Goal: Ask a question

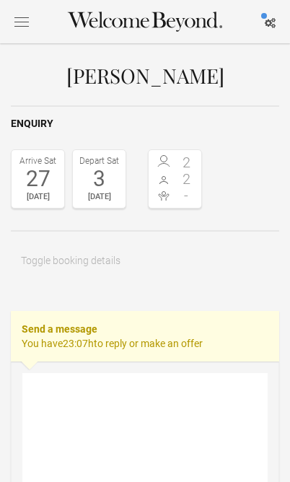
select select "EUR"
click at [183, 397] on textarea at bounding box center [144, 445] width 245 height 145
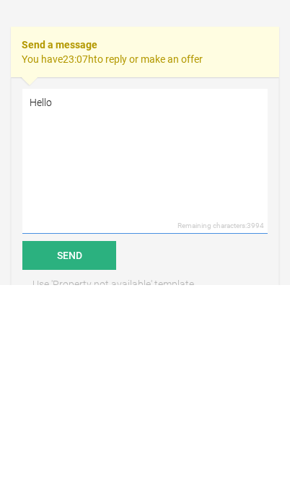
scroll to position [126, 0]
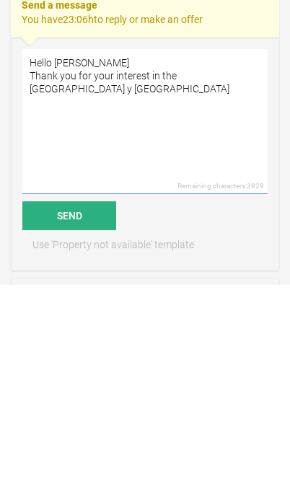
click at [69, 247] on textarea "Hello [PERSON_NAME] Thank you for your interest in the [GEOGRAPHIC_DATA] y [GEO…" at bounding box center [144, 319] width 245 height 145
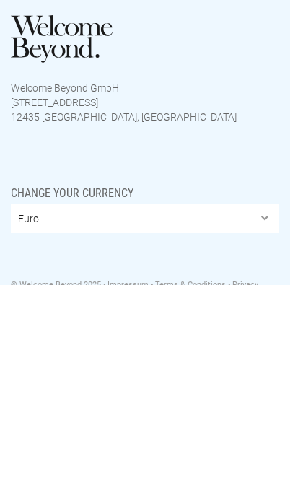
scroll to position [769, 0]
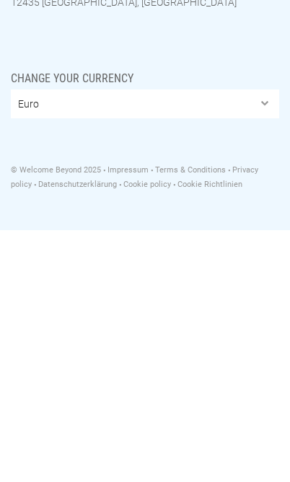
type textarea "Hello Lauren Thank you for your interest in the villa Cangrejo y Toro I can giv…"
click at [265, 341] on select "Euro British Pound Sterling United States Dollar Argentine Peso Australian Doll…" at bounding box center [145, 355] width 269 height 29
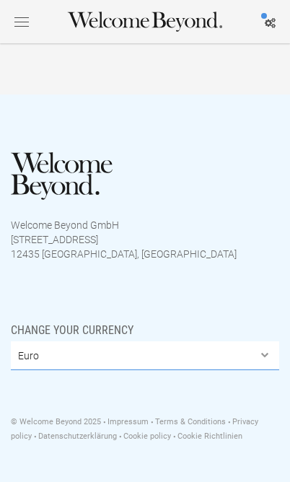
select select "USD"
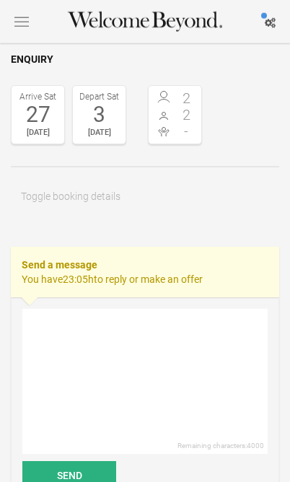
scroll to position [65, 0]
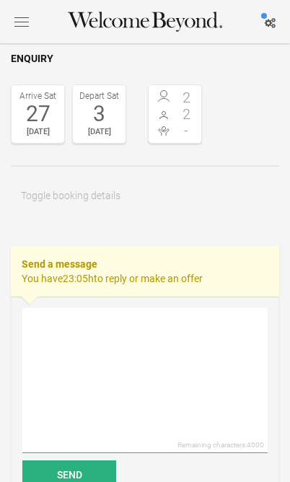
click at [52, 336] on textarea at bounding box center [144, 380] width 245 height 145
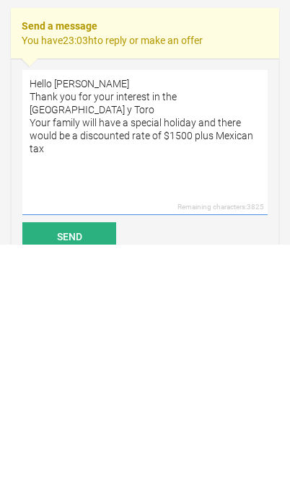
click at [204, 308] on textarea "Hello [PERSON_NAME] Thank you for your interest in the [GEOGRAPHIC_DATA] y Toro…" at bounding box center [144, 380] width 245 height 145
click at [109, 308] on textarea "Hello [PERSON_NAME] Thank you for your interest in the [GEOGRAPHIC_DATA] y Toro…" at bounding box center [144, 380] width 245 height 145
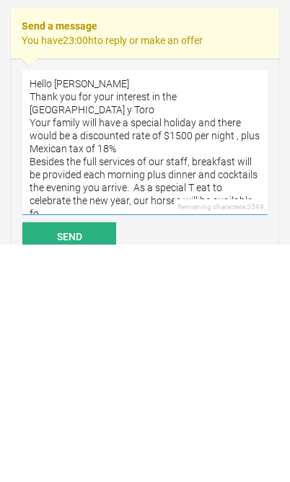
scroll to position [5, 0]
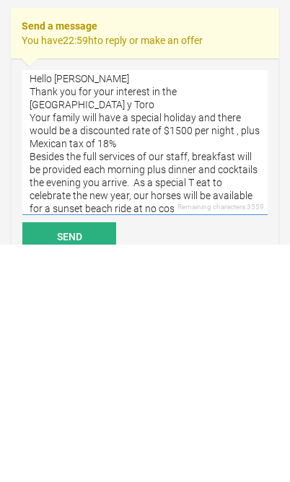
click at [61, 308] on textarea "Hello [PERSON_NAME] Thank you for your interest in the [GEOGRAPHIC_DATA] y Toro…" at bounding box center [144, 380] width 245 height 145
click at [29, 308] on textarea "Hello [PERSON_NAME] Thank you for your interest in the [GEOGRAPHIC_DATA] y Toro…" at bounding box center [144, 380] width 245 height 145
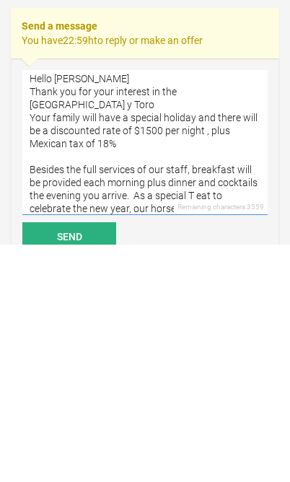
click at [209, 308] on textarea "Hello [PERSON_NAME] Thank you for your interest in the [GEOGRAPHIC_DATA] y Toro…" at bounding box center [144, 380] width 245 height 145
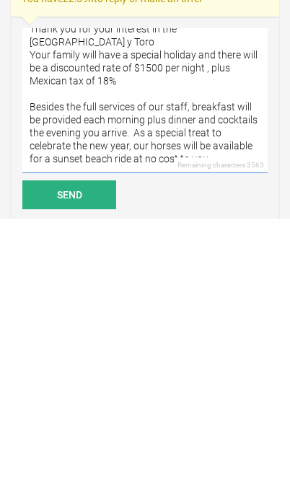
scroll to position [82, 0]
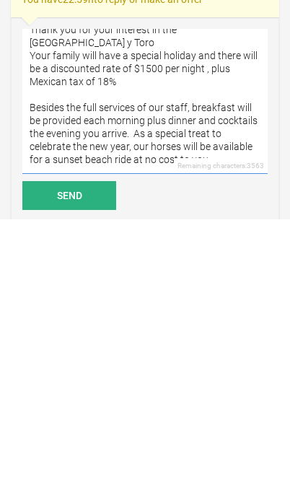
click at [241, 292] on textarea "Hello [PERSON_NAME] Thank you for your interest in the [GEOGRAPHIC_DATA] y Toro…" at bounding box center [144, 364] width 245 height 145
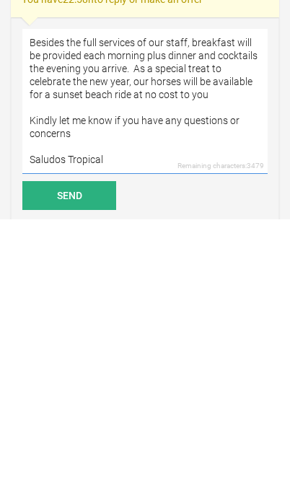
scroll to position [96, 0]
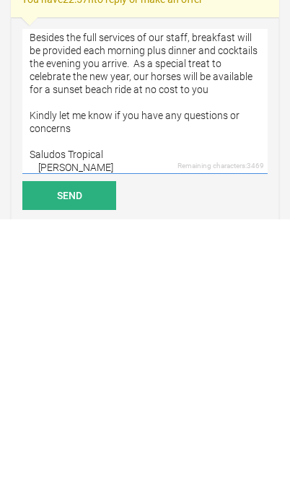
type textarea "Hello [PERSON_NAME] Thank you for your interest in the [GEOGRAPHIC_DATA] y Toro…"
click at [61, 444] on button "Send" at bounding box center [69, 458] width 94 height 29
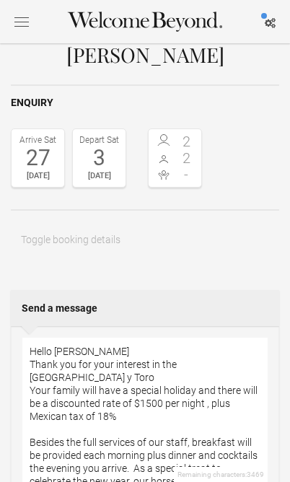
scroll to position [0, 0]
